Goal: Navigation & Orientation: Find specific page/section

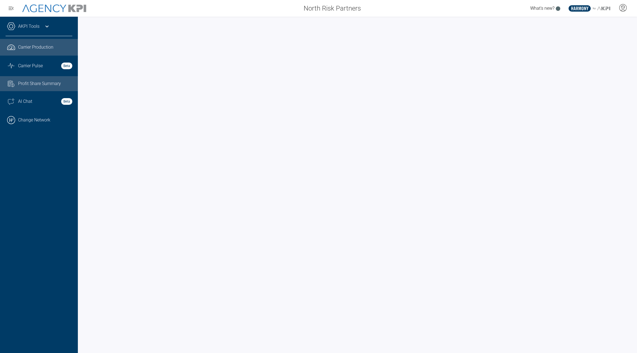
click at [40, 88] on link "Task List Cash Streamline Icon: https://streamlinehq.com Profit Share Summary" at bounding box center [39, 83] width 78 height 15
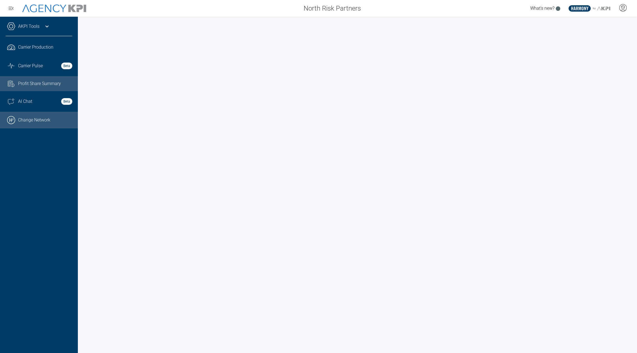
click at [43, 126] on link ".cls-1{fill:none;stroke:#000;stroke-linecap:round;stroke-linejoin:round;stroke-…" at bounding box center [39, 120] width 78 height 17
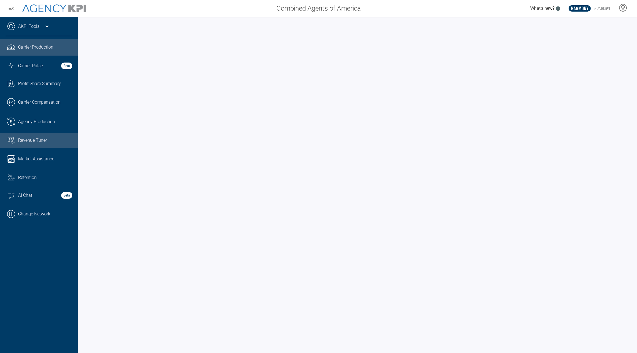
click at [33, 135] on link "Revenue Tuner" at bounding box center [39, 140] width 78 height 15
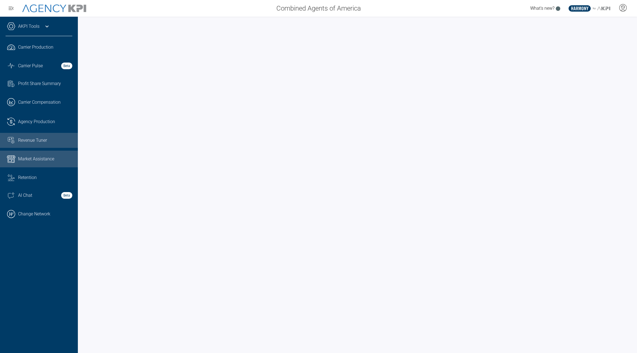
click at [32, 158] on span "Market Assistance" at bounding box center [36, 159] width 36 height 7
click at [25, 134] on link "Revenue Tuner" at bounding box center [39, 140] width 78 height 15
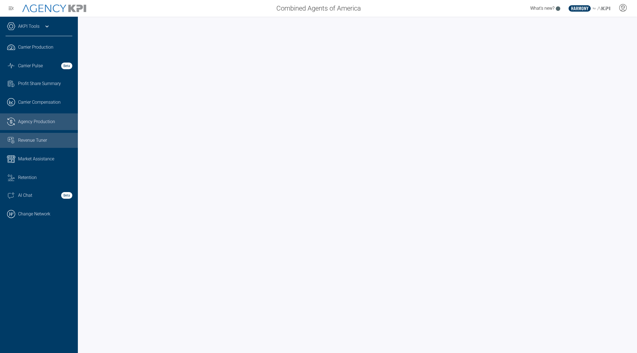
click at [35, 123] on span "Agency Production" at bounding box center [36, 121] width 37 height 7
click at [38, 142] on span "Revenue Tuner" at bounding box center [32, 140] width 29 height 7
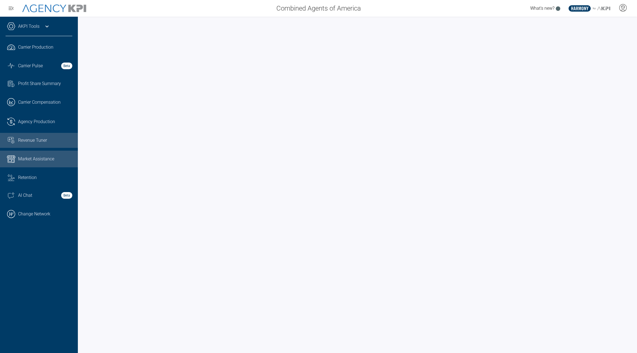
click at [37, 161] on span "Market Assistance" at bounding box center [36, 159] width 36 height 7
click at [39, 125] on link ".cls-1{fill:none;stroke:#221f20;stroke-linecap:round;stroke-linejoin:round;stro…" at bounding box center [39, 121] width 78 height 17
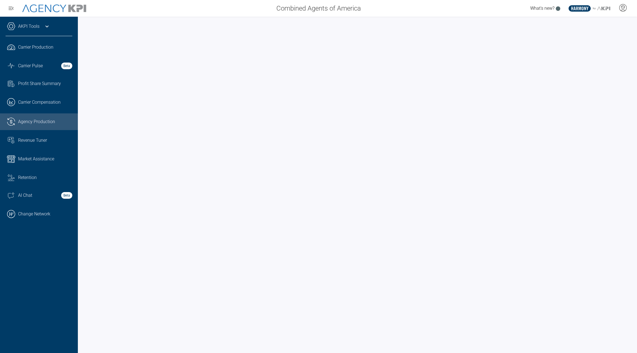
click at [364, 7] on div "Combined Agents of America" at bounding box center [229, 8] width 272 height 11
click at [55, 137] on div "Revenue Tuner" at bounding box center [45, 140] width 54 height 7
click at [41, 121] on span "Agency Production" at bounding box center [36, 121] width 37 height 7
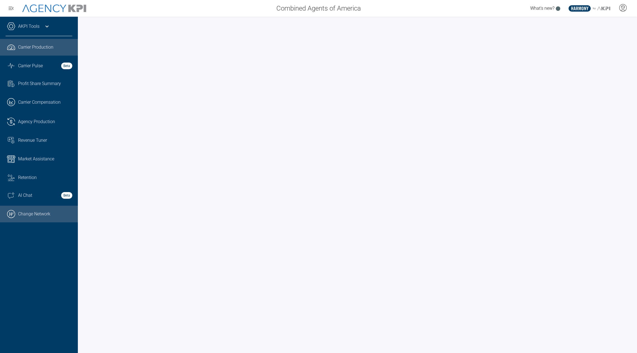
click at [43, 213] on link ".cls-1{fill:none;stroke:#000;stroke-linecap:round;stroke-linejoin:round;stroke-…" at bounding box center [39, 214] width 78 height 17
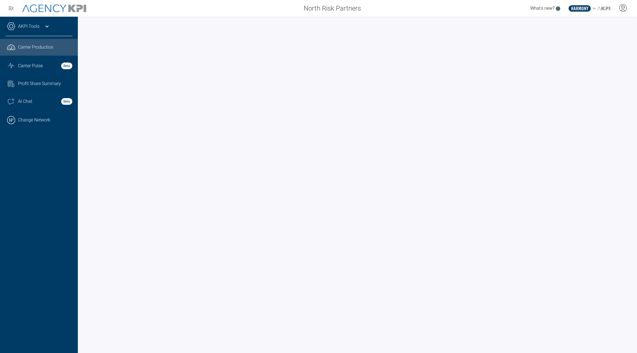
click at [24, 26] on link "AKPI Tools" at bounding box center [28, 26] width 21 height 7
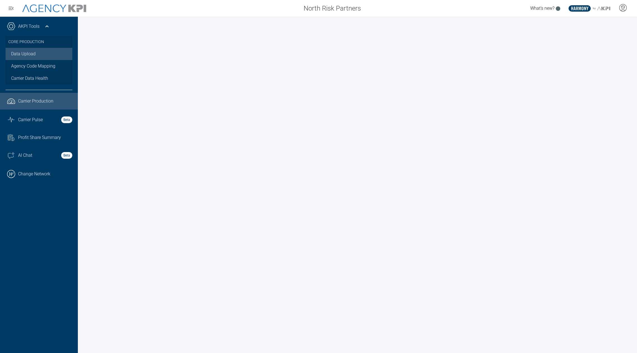
click at [27, 58] on link "Data Upload" at bounding box center [39, 54] width 67 height 12
click at [32, 118] on span "Carrier Pulse" at bounding box center [30, 119] width 25 height 7
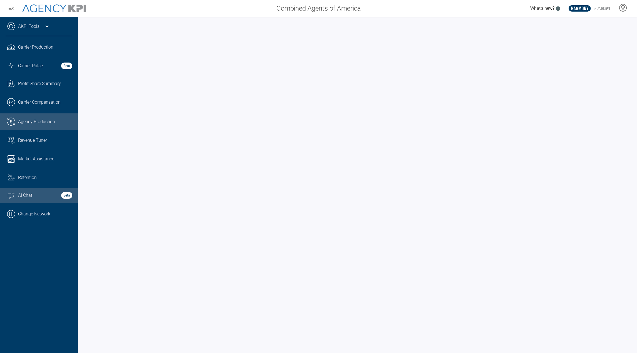
click at [38, 197] on div "AI Chat Beta" at bounding box center [45, 195] width 54 height 7
click at [356, 16] on div "Combined Agents of America What's new? .st0{fill:#003B66;} .st1{fill:#FFFFFF;} …" at bounding box center [318, 8] width 637 height 17
click at [26, 197] on span "AI Chat" at bounding box center [25, 195] width 14 height 7
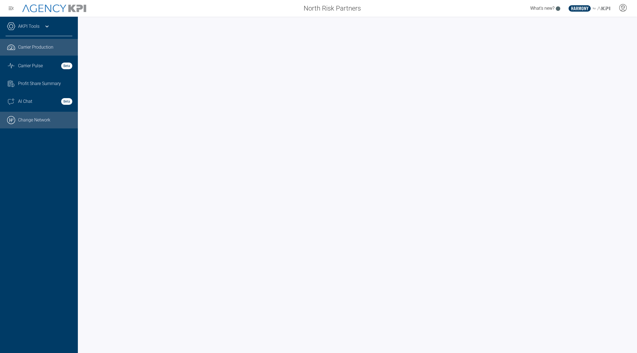
click at [45, 118] on link ".cls-1{fill:none;stroke:#000;stroke-linecap:round;stroke-linejoin:round;stroke-…" at bounding box center [39, 120] width 78 height 17
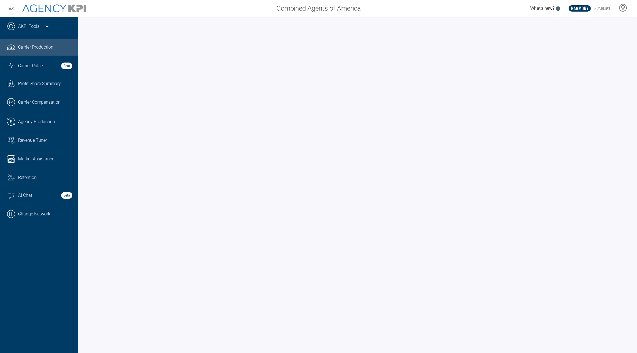
click at [476, 21] on div at bounding box center [357, 185] width 559 height 336
click at [34, 116] on link ".cls-1{fill:none;stroke:#221f20;stroke-linecap:round;stroke-linejoin:round;stro…" at bounding box center [39, 121] width 78 height 17
